Goal: Check status: Check status

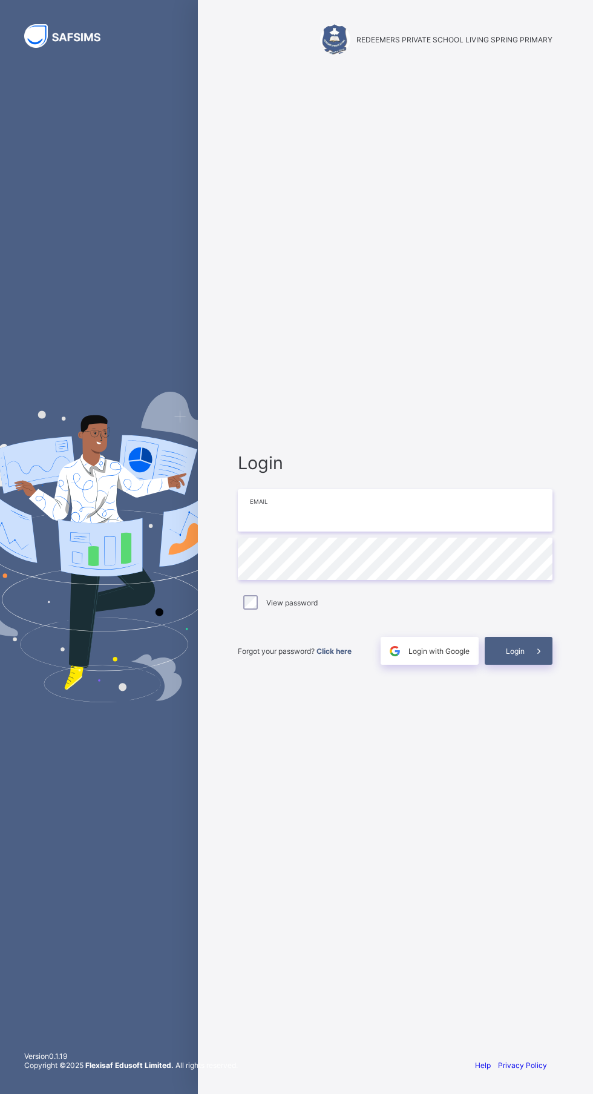
click at [408, 532] on input "email" at bounding box center [395, 510] width 315 height 42
type input "**********"
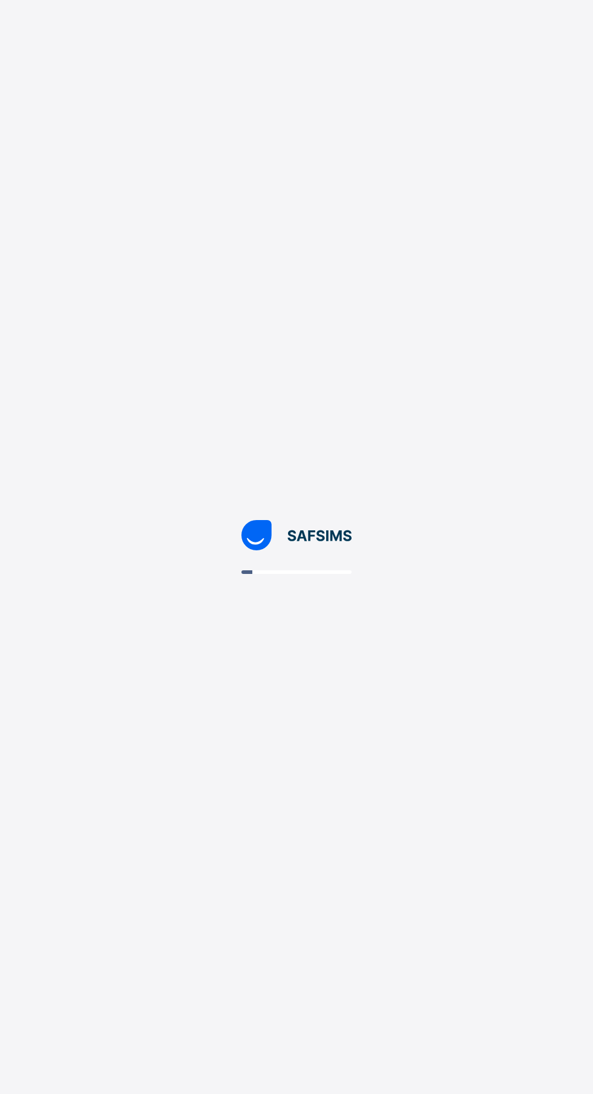
click at [356, 607] on div at bounding box center [296, 547] width 593 height 1094
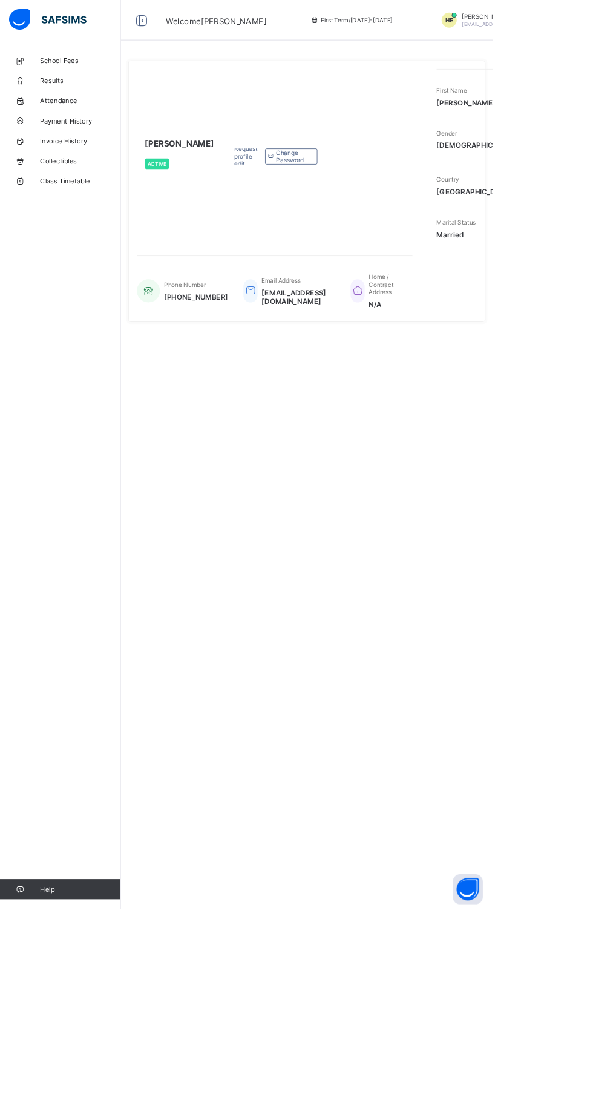
click at [51, 148] on span "Payment History" at bounding box center [96, 145] width 97 height 10
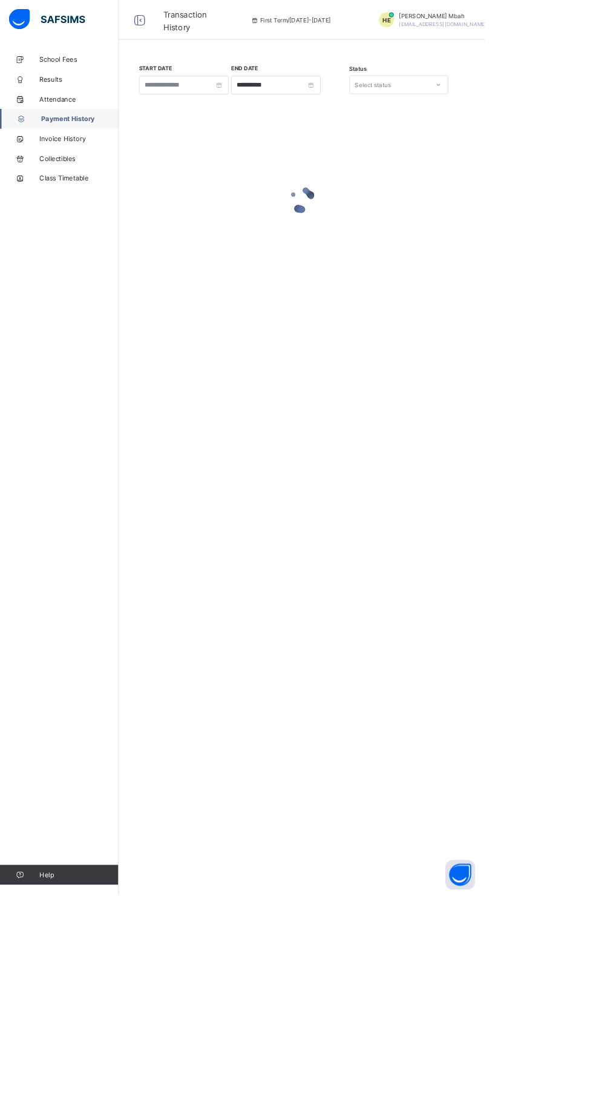
click at [62, 97] on span "Results" at bounding box center [96, 97] width 97 height 10
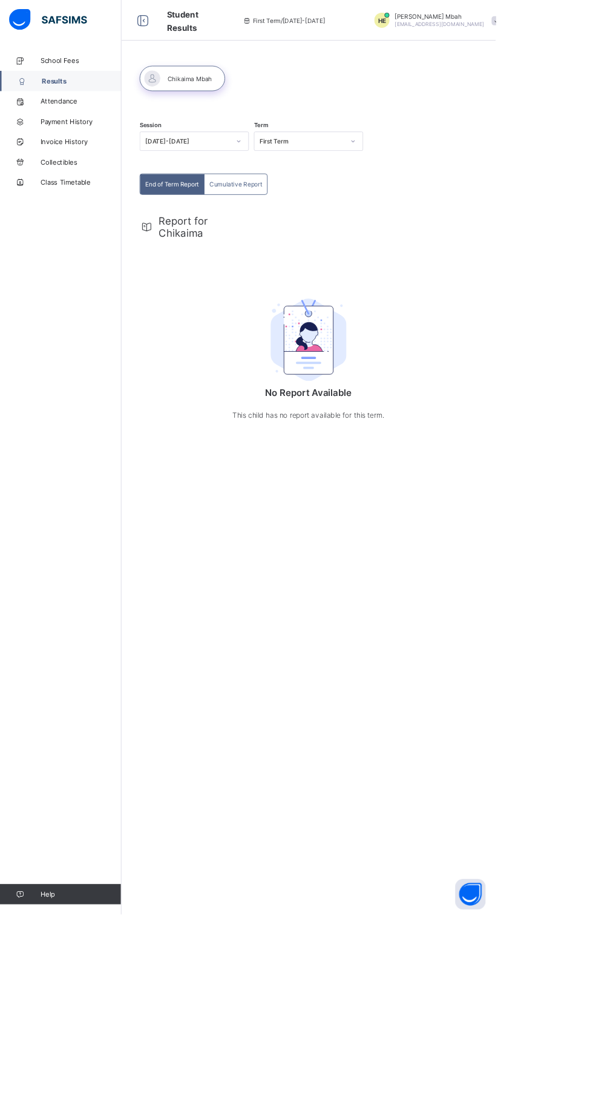
click at [71, 97] on span "Results" at bounding box center [97, 97] width 95 height 10
click at [82, 79] on link "School Fees" at bounding box center [72, 73] width 145 height 24
